Goal: Information Seeking & Learning: Learn about a topic

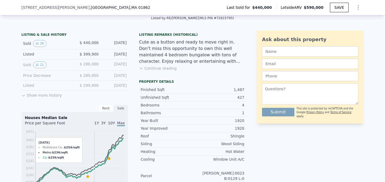
scroll to position [119, 0]
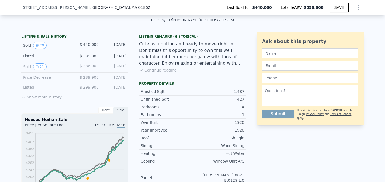
click at [34, 97] on button "Show more history" at bounding box center [41, 95] width 40 height 7
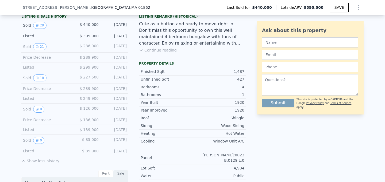
scroll to position [134, 0]
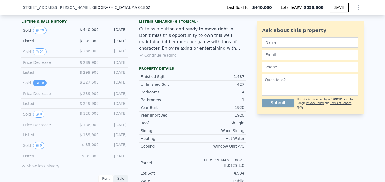
click at [38, 84] on icon "View historical data" at bounding box center [37, 82] width 3 height 3
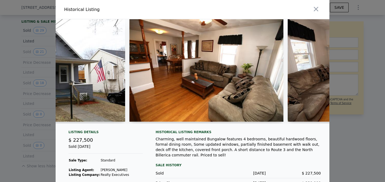
scroll to position [0, 89]
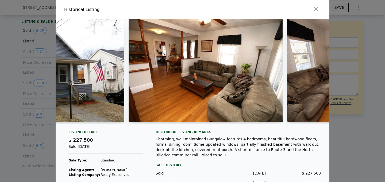
click at [213, 81] on img at bounding box center [206, 70] width 154 height 103
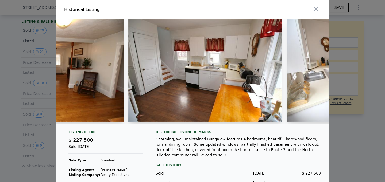
scroll to position [0, 879]
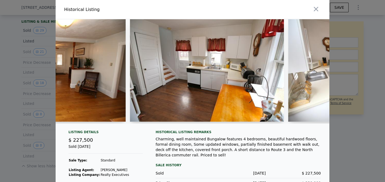
click at [153, 89] on img at bounding box center [207, 70] width 154 height 103
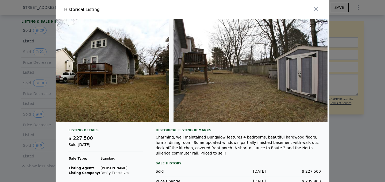
scroll to position [0, 2582]
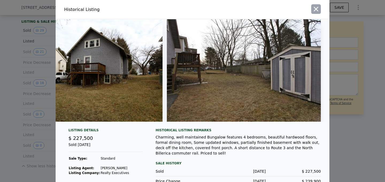
click at [317, 9] on icon "button" at bounding box center [315, 8] width 7 height 7
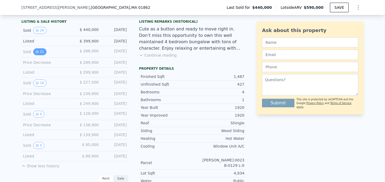
click at [38, 52] on icon "View historical data" at bounding box center [37, 51] width 3 height 3
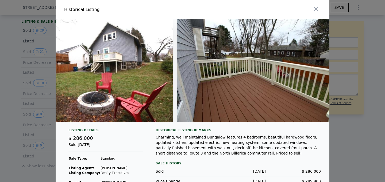
scroll to position [0, 3056]
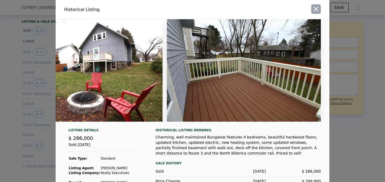
click at [316, 10] on icon "button" at bounding box center [316, 9] width 5 height 5
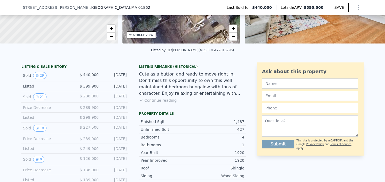
scroll to position [88, 0]
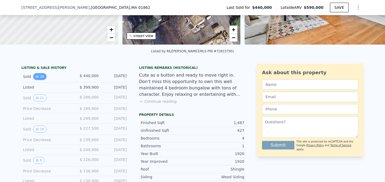
click at [42, 76] on button "29" at bounding box center [39, 76] width 13 height 7
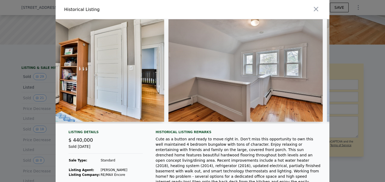
scroll to position [0, 2744]
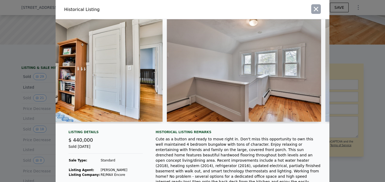
click at [316, 10] on icon "button" at bounding box center [315, 8] width 7 height 7
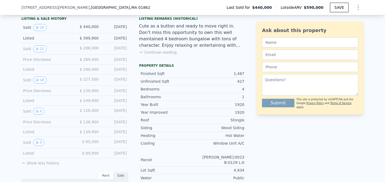
scroll to position [132, 0]
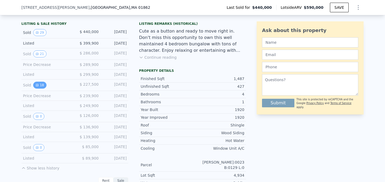
click at [39, 84] on button "18" at bounding box center [39, 85] width 13 height 7
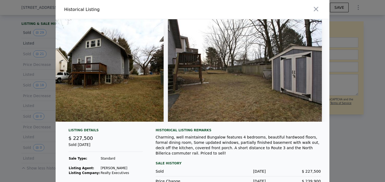
scroll to position [0, 2582]
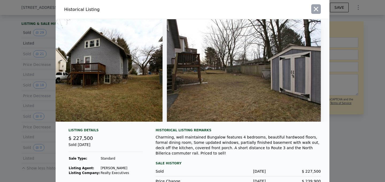
click at [316, 11] on icon "button" at bounding box center [315, 8] width 7 height 7
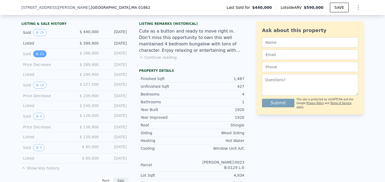
click at [37, 54] on icon "View historical data" at bounding box center [37, 53] width 3 height 3
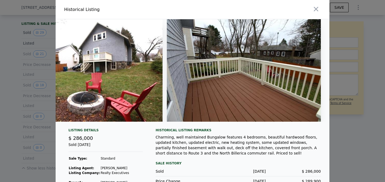
scroll to position [22, 0]
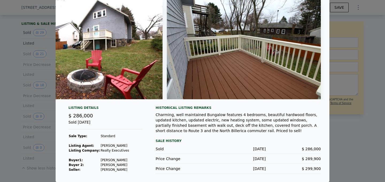
click at [43, 95] on div at bounding box center [192, 91] width 385 height 182
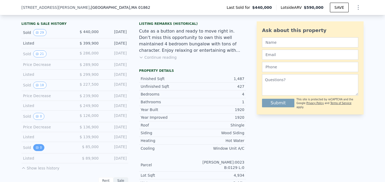
click at [38, 148] on button "0" at bounding box center [38, 147] width 11 height 7
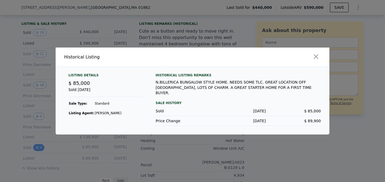
click at [38, 148] on div at bounding box center [192, 91] width 385 height 182
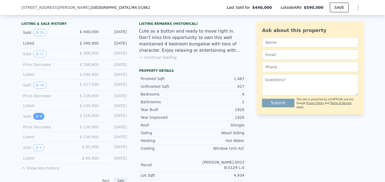
click at [40, 115] on button "0" at bounding box center [38, 116] width 11 height 7
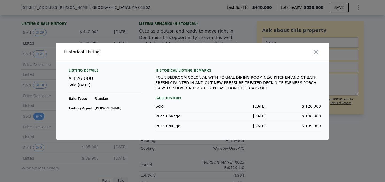
click at [40, 115] on div at bounding box center [192, 91] width 385 height 182
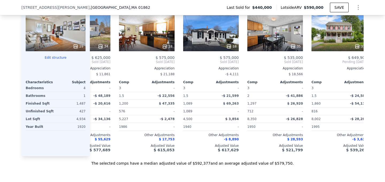
scroll to position [0, 108]
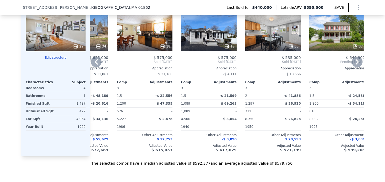
click at [289, 44] on icon at bounding box center [290, 46] width 5 height 5
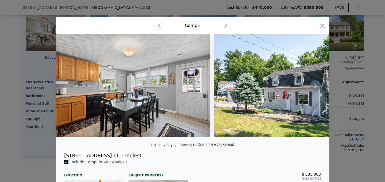
click at [314, 87] on icon at bounding box center [315, 85] width 11 height 11
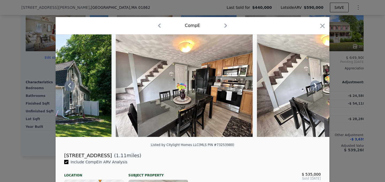
click at [314, 87] on icon at bounding box center [315, 85] width 11 height 11
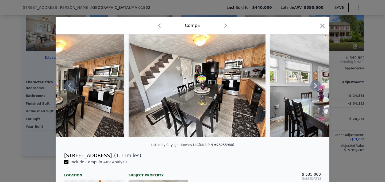
click at [314, 87] on icon at bounding box center [315, 85] width 11 height 11
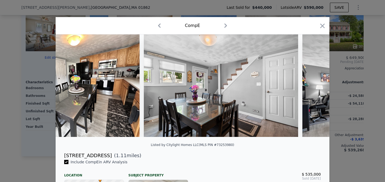
scroll to position [0, 513]
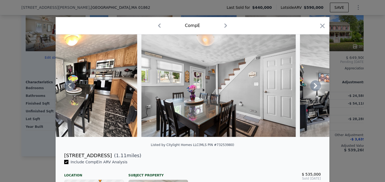
click at [314, 87] on icon at bounding box center [315, 85] width 11 height 11
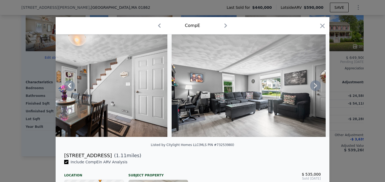
click at [314, 87] on icon at bounding box center [315, 85] width 11 height 11
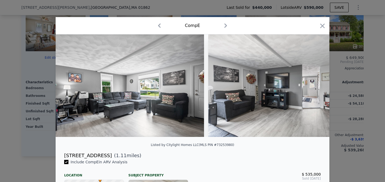
scroll to position [0, 769]
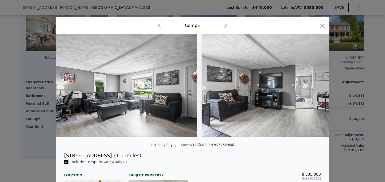
click at [314, 87] on img at bounding box center [278, 85] width 154 height 103
click at [314, 87] on icon at bounding box center [315, 85] width 11 height 11
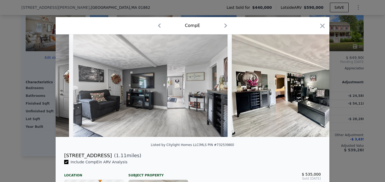
click at [314, 87] on img at bounding box center [300, 85] width 137 height 103
click at [314, 87] on icon at bounding box center [315, 85] width 11 height 11
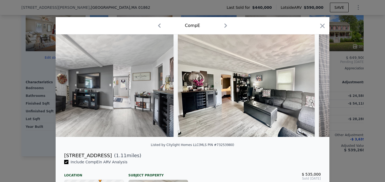
click at [314, 87] on img at bounding box center [246, 85] width 137 height 103
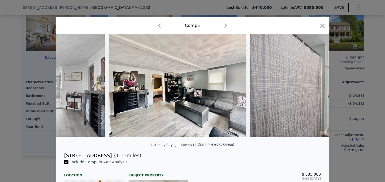
click at [314, 87] on img at bounding box center [327, 85] width 154 height 103
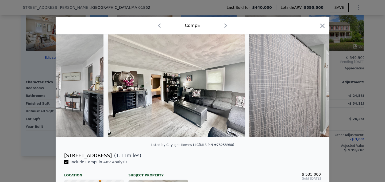
scroll to position [0, 1026]
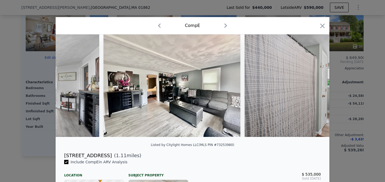
click at [314, 87] on img at bounding box center [321, 85] width 154 height 103
click at [318, 25] on icon "button" at bounding box center [321, 25] width 7 height 7
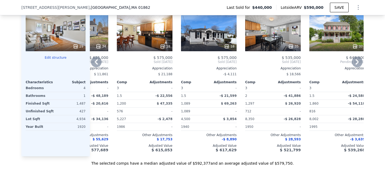
click at [95, 60] on icon at bounding box center [96, 61] width 3 height 5
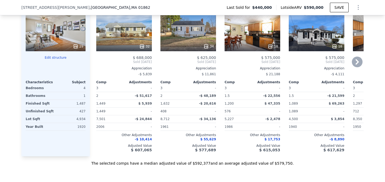
click at [360, 64] on icon at bounding box center [357, 62] width 11 height 11
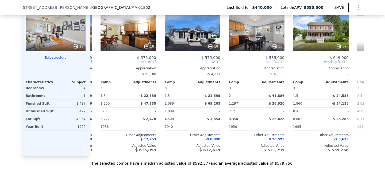
scroll to position [0, 128]
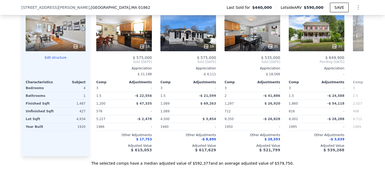
click at [360, 64] on div "$ 650,000 Sold [DATE] Appreciation -$ 4,647 Comp Adjustments 3 - 2.5 -$ 73,247 …" at bounding box center [381, 104] width 56 height 97
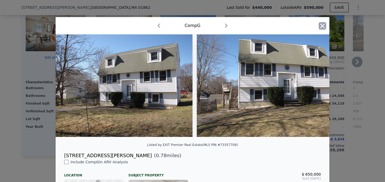
click at [324, 26] on icon "button" at bounding box center [321, 25] width 7 height 7
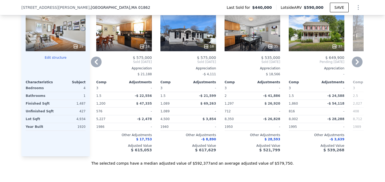
click at [356, 63] on icon at bounding box center [356, 61] width 3 height 5
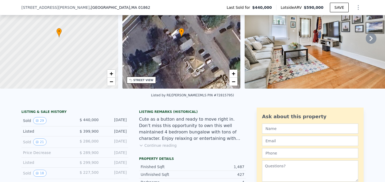
scroll to position [18, 0]
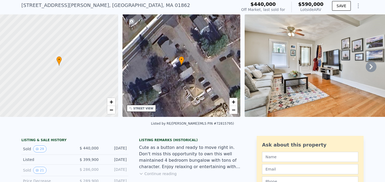
click at [190, 78] on div "• + −" at bounding box center [181, 65] width 118 height 103
click at [233, 102] on span "+" at bounding box center [233, 102] width 3 height 7
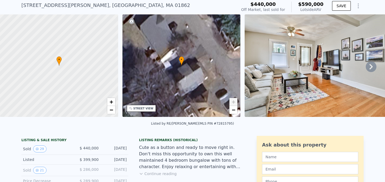
click at [233, 102] on span "+" at bounding box center [233, 102] width 3 height 7
click at [150, 109] on div "STREET VIEW" at bounding box center [143, 109] width 20 height 4
